Goal: Information Seeking & Learning: Check status

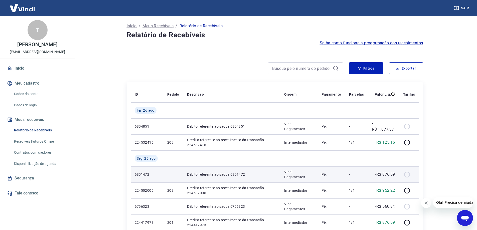
scroll to position [125, 0]
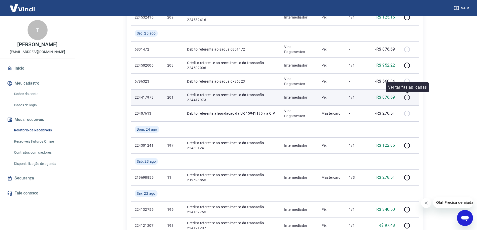
click at [408, 98] on icon "button" at bounding box center [406, 97] width 6 height 6
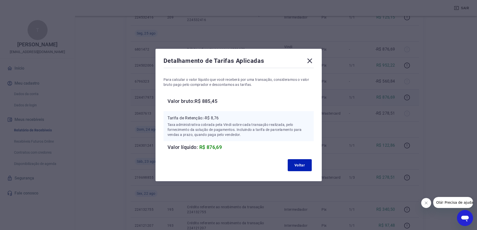
click at [317, 56] on div "Detalhamento de Tarifas Aplicadas Para calcular o valor líquido que você recebe…" at bounding box center [238, 115] width 166 height 132
click at [312, 63] on icon at bounding box center [309, 61] width 8 height 8
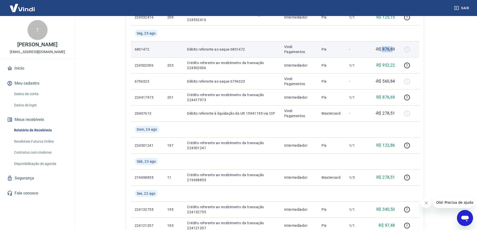
drag, startPoint x: 394, startPoint y: 51, endPoint x: 380, endPoint y: 51, distance: 13.3
click at [380, 51] on p "-R$ 876,69" at bounding box center [385, 49] width 20 height 6
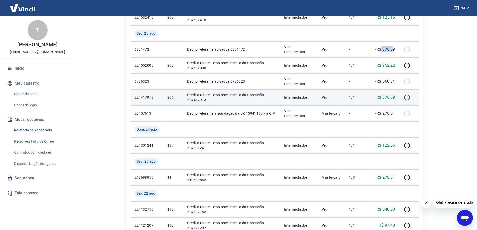
click at [405, 96] on icon "button" at bounding box center [406, 97] width 6 height 6
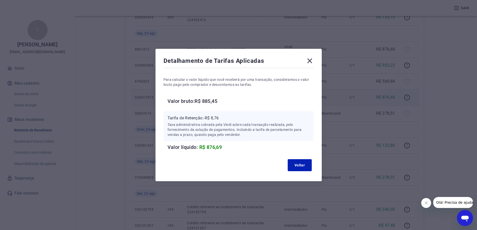
click at [308, 62] on icon at bounding box center [309, 61] width 8 height 8
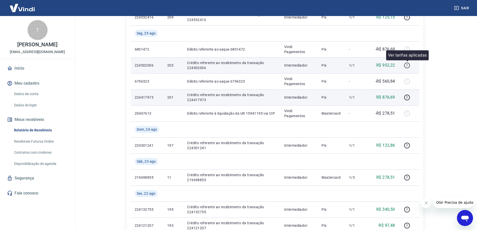
click at [407, 64] on icon "button" at bounding box center [406, 65] width 1 height 2
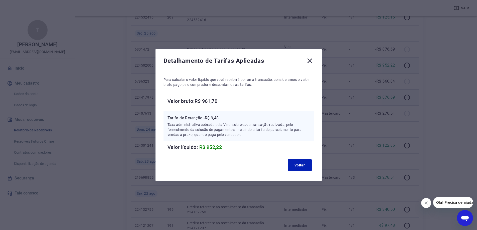
click at [312, 59] on icon at bounding box center [309, 61] width 8 height 8
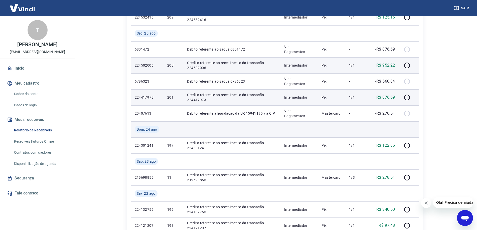
scroll to position [0, 0]
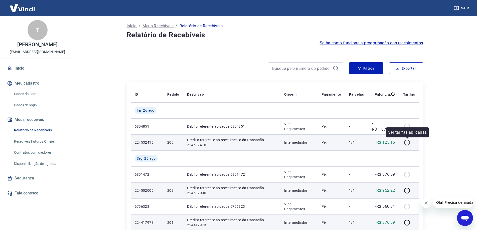
click at [407, 143] on icon "button" at bounding box center [406, 142] width 6 height 6
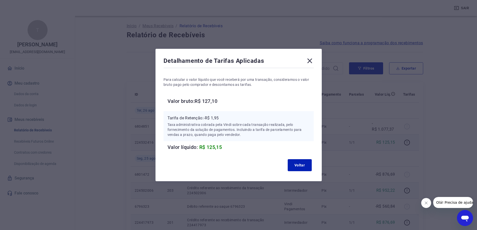
click at [308, 58] on icon at bounding box center [309, 61] width 8 height 8
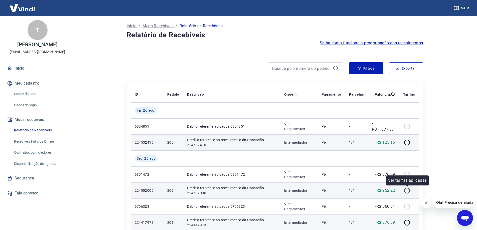
click at [408, 189] on icon "button" at bounding box center [406, 190] width 6 height 6
